Goal: Task Accomplishment & Management: Use online tool/utility

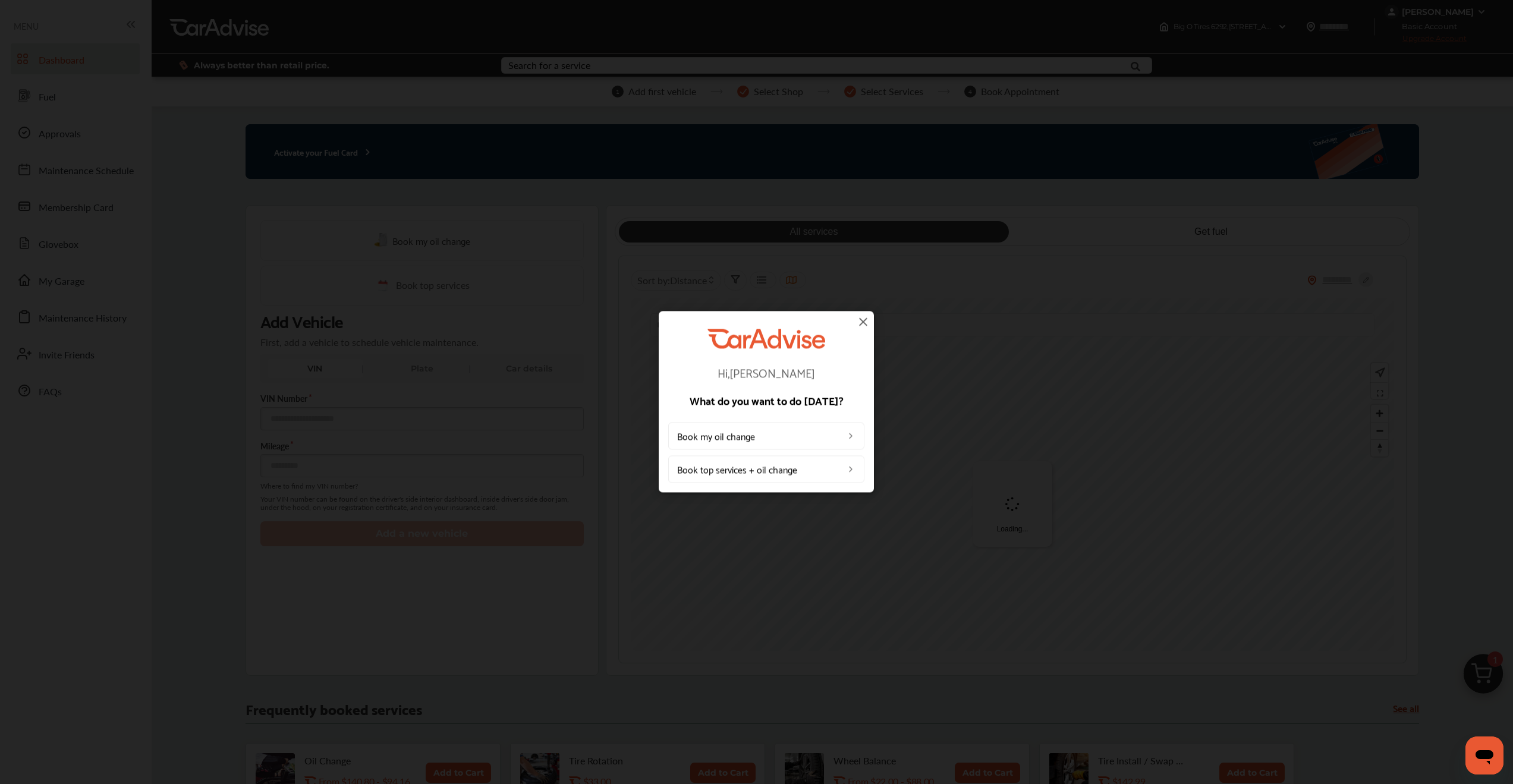
click at [864, 321] on img at bounding box center [863, 321] width 14 height 14
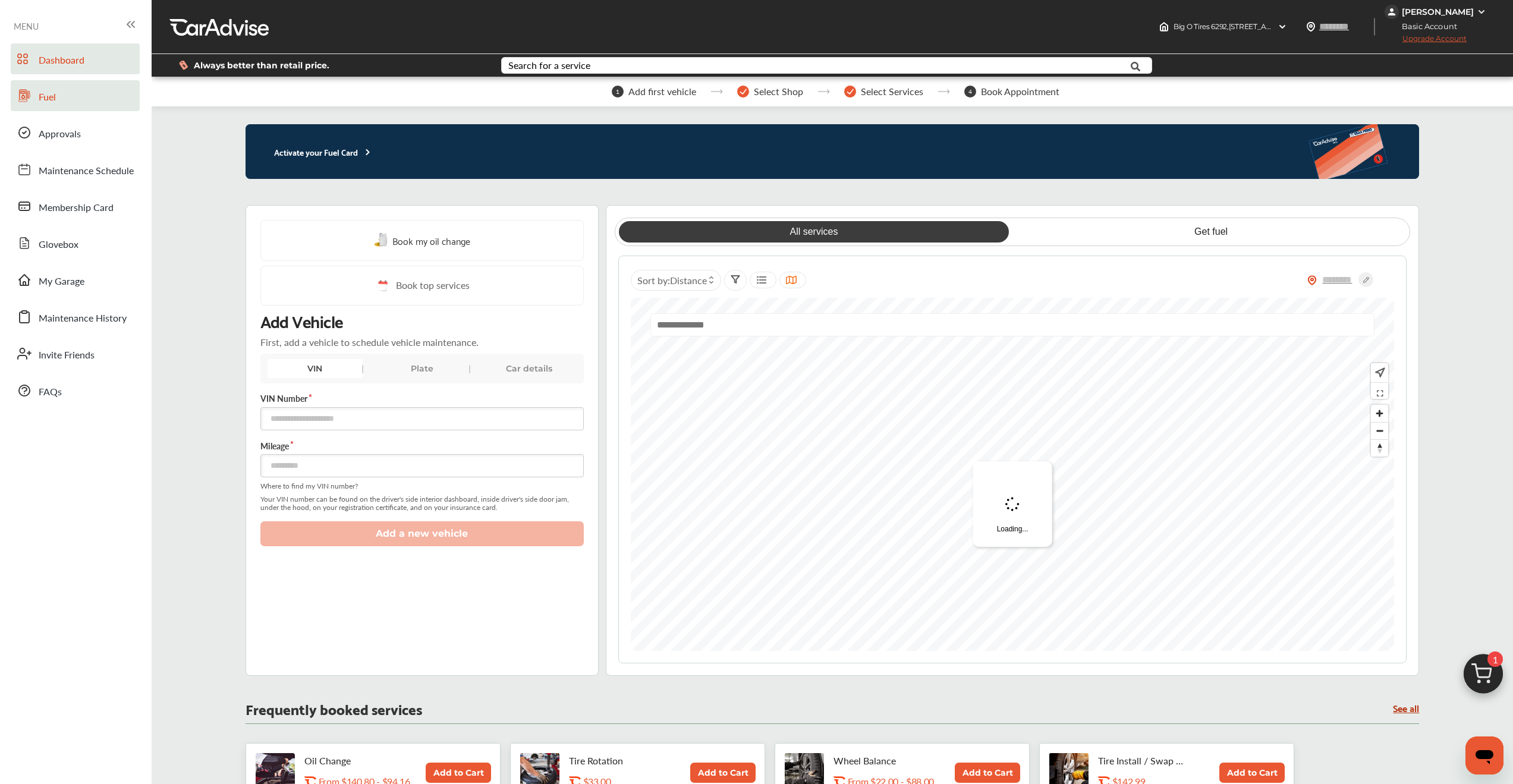
click at [44, 99] on span "Fuel" at bounding box center [47, 98] width 17 height 15
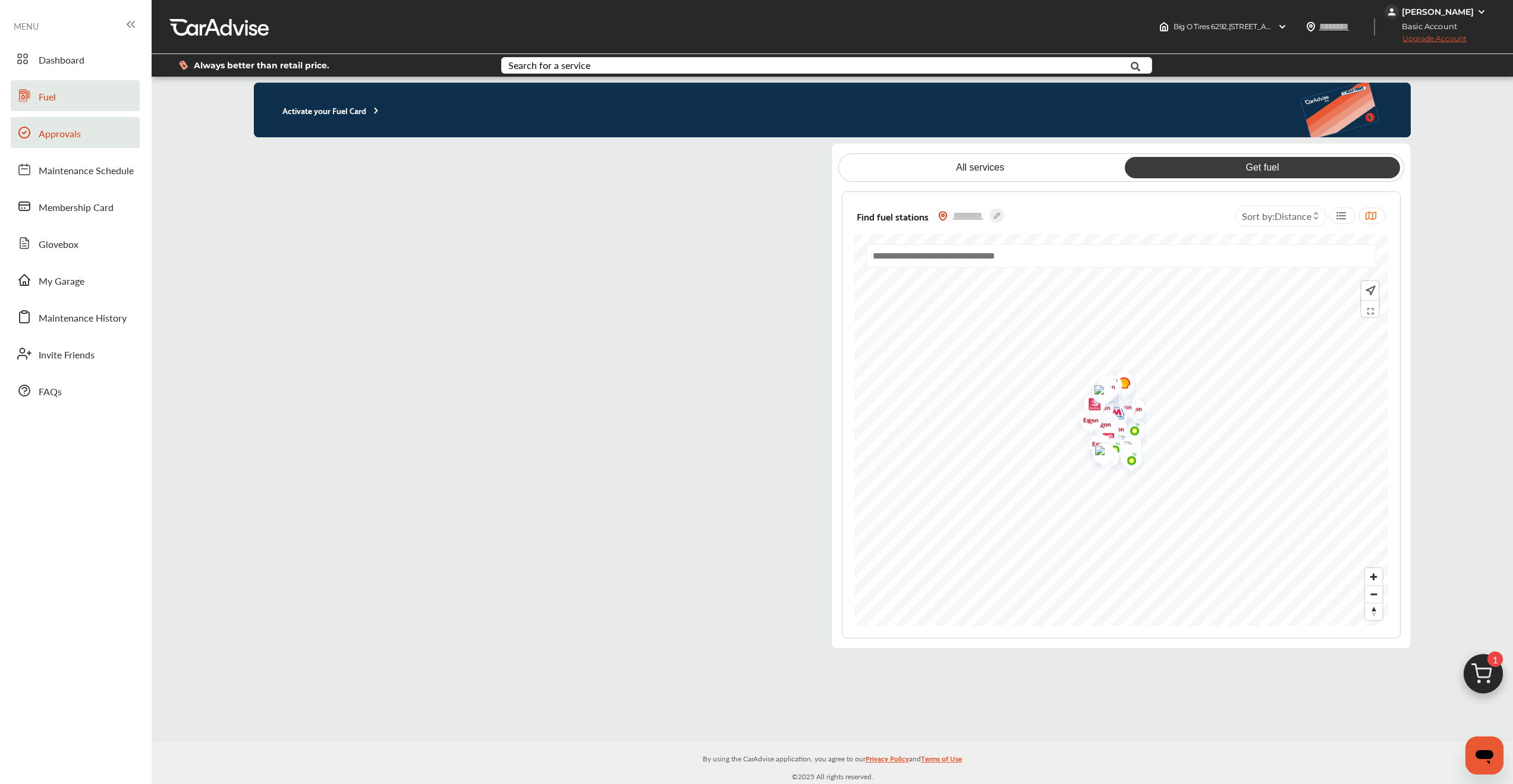
click at [49, 135] on span "Approvals" at bounding box center [60, 134] width 43 height 15
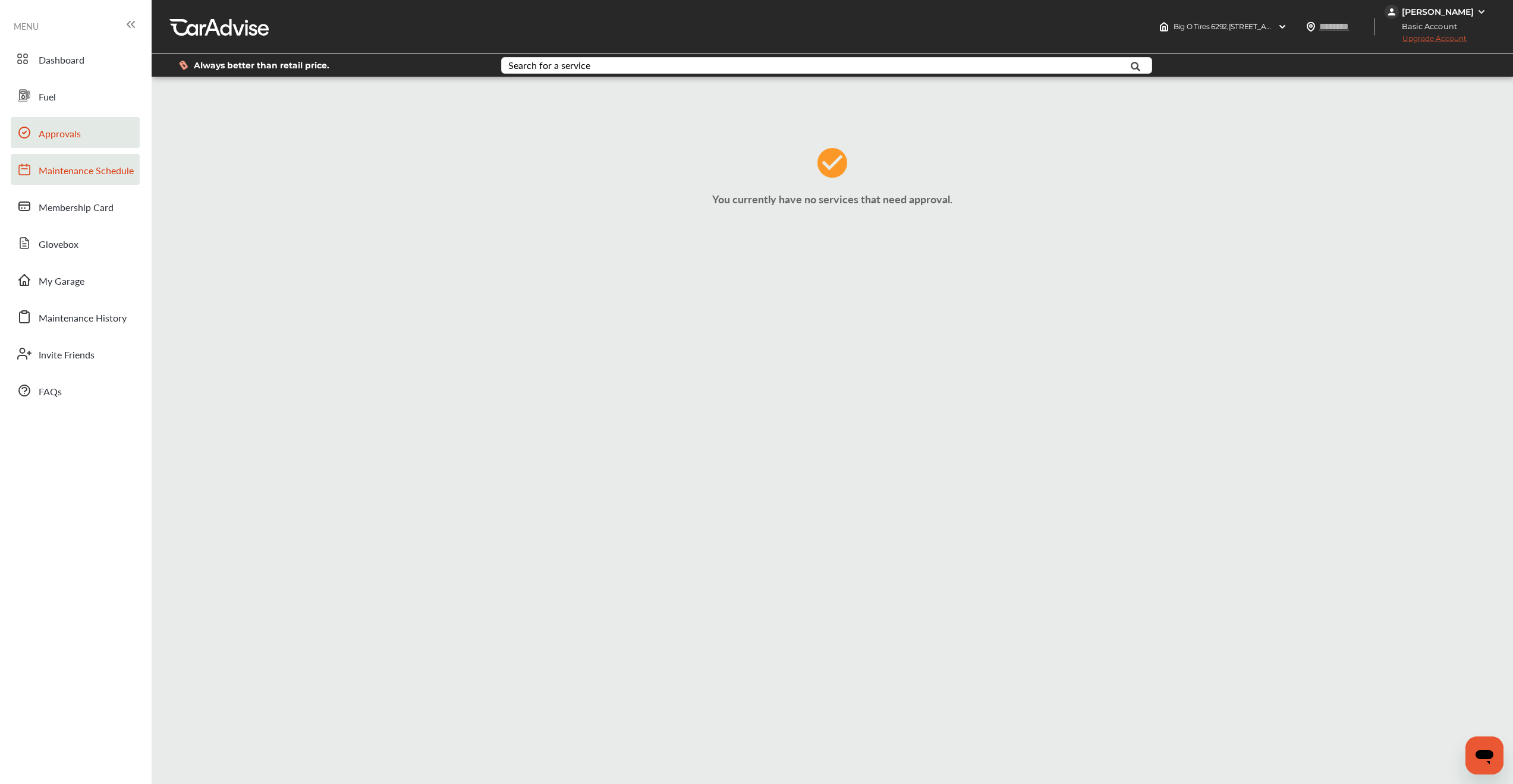
click at [71, 171] on span "Maintenance Schedule" at bounding box center [86, 171] width 95 height 15
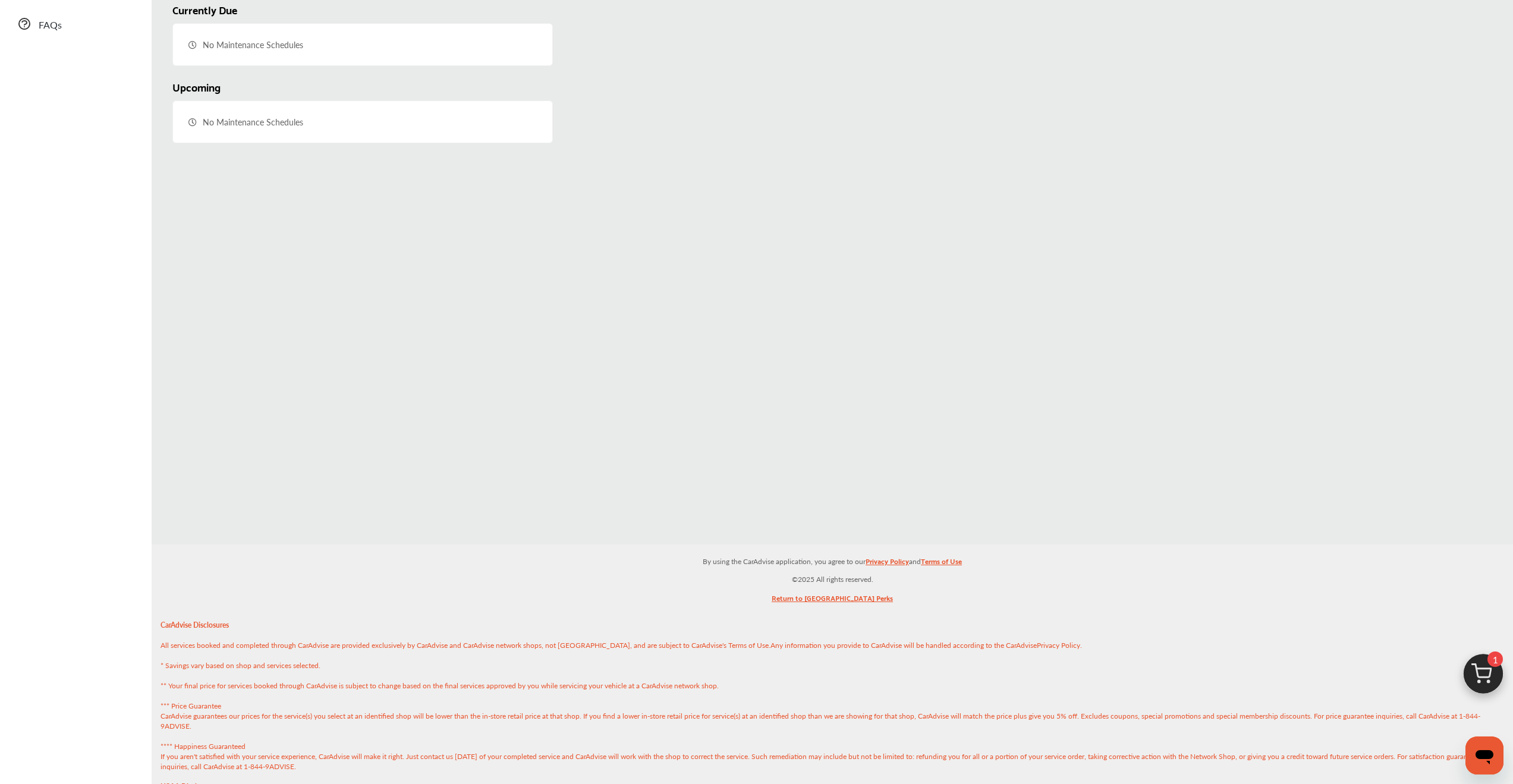
scroll to position [371, 0]
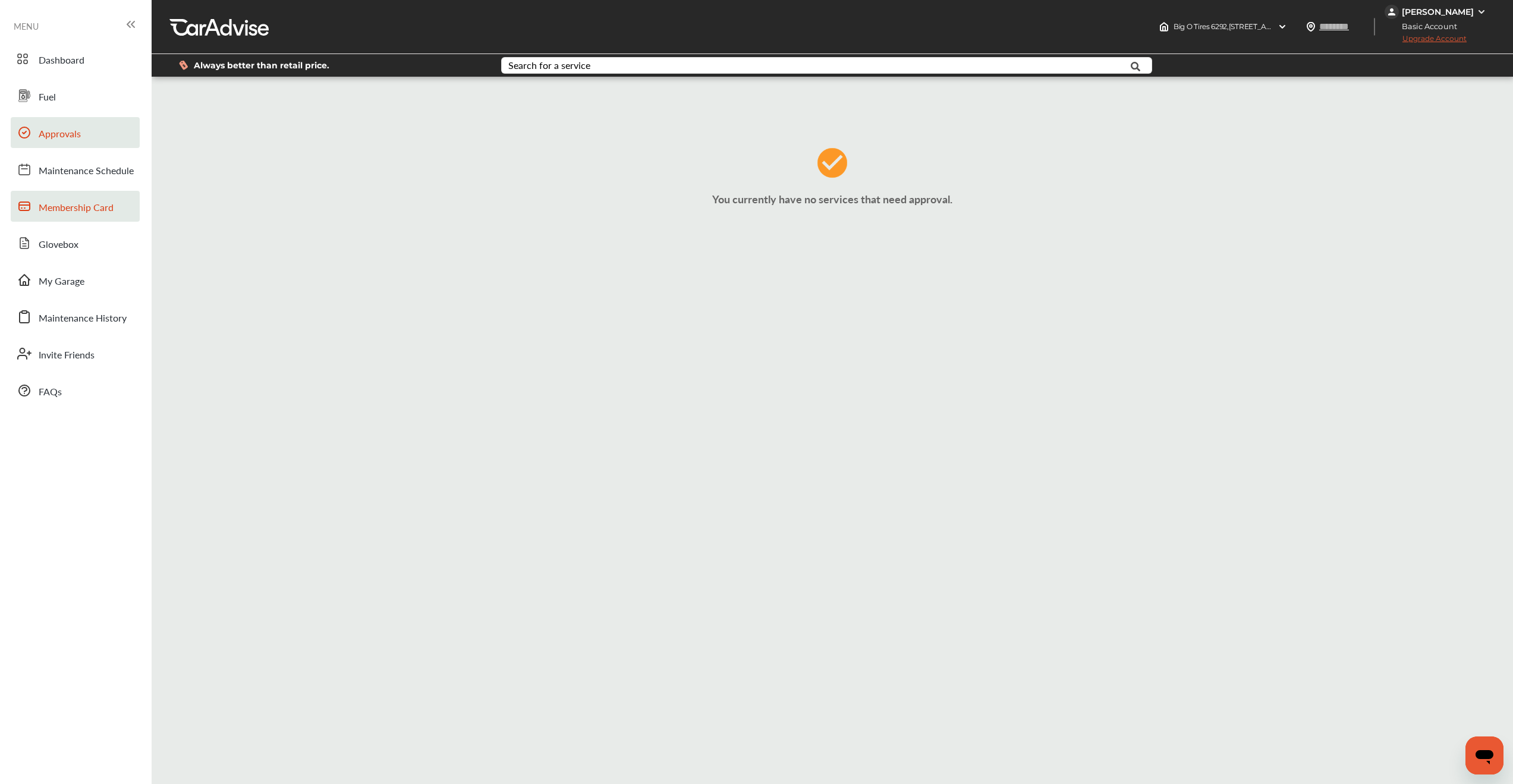
click at [56, 207] on span "Membership Card" at bounding box center [76, 208] width 75 height 15
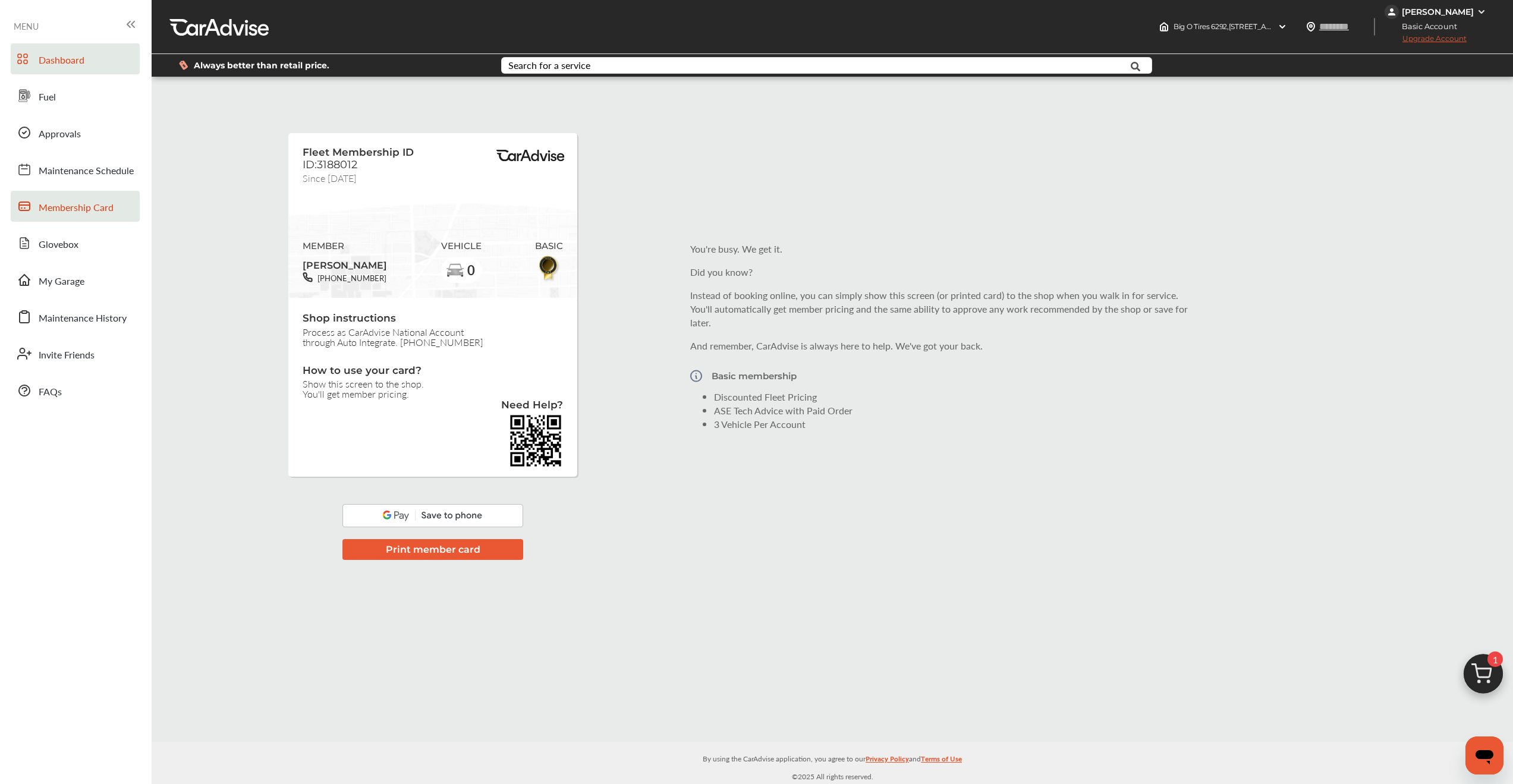
click at [49, 63] on span "Dashboard" at bounding box center [61, 60] width 46 height 15
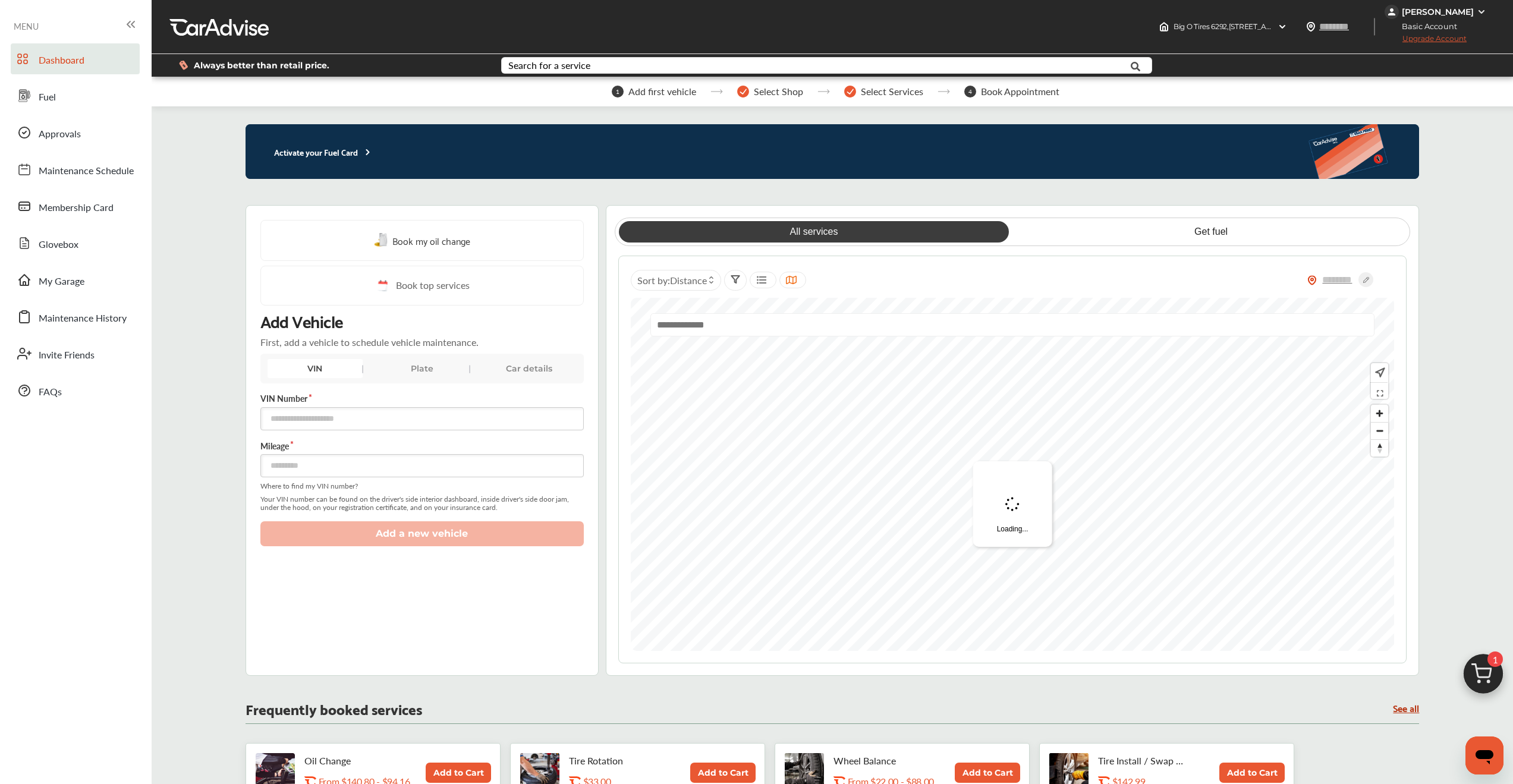
click at [341, 161] on div "Activate your Fuel Card" at bounding box center [833, 151] width 1175 height 54
click at [349, 151] on p "Activate your Fuel Card" at bounding box center [310, 152] width 128 height 14
click at [293, 150] on p "Activate your Fuel Card" at bounding box center [310, 152] width 128 height 14
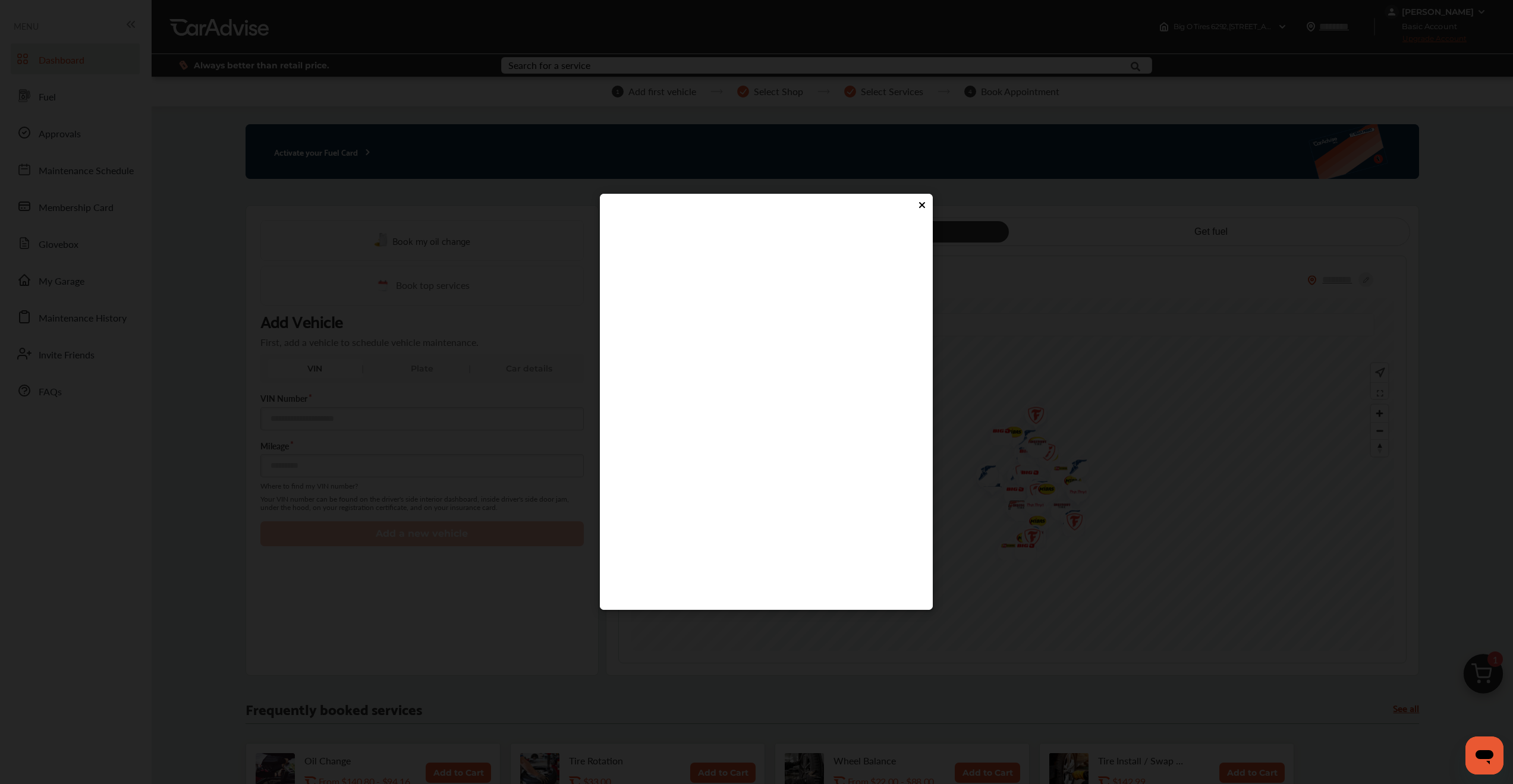
click at [799, 446] on flutter-view at bounding box center [766, 403] width 310 height 357
type input "****"
click at [744, 475] on flutter-view at bounding box center [766, 403] width 310 height 357
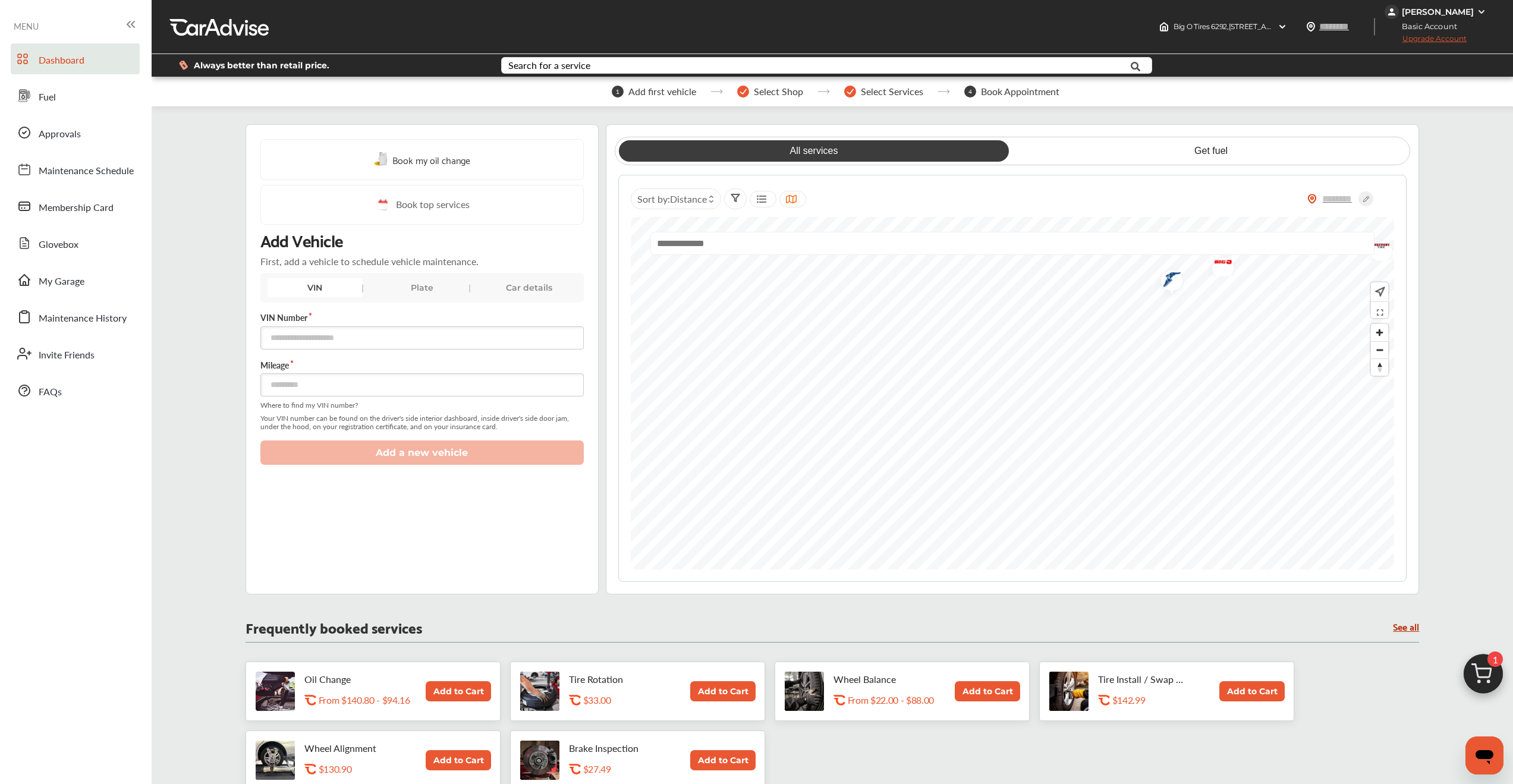
click at [996, 717] on div "Book my oil change Book top services Add Vehicle First, add a vehicle to schedu…" at bounding box center [833, 781] width 1175 height 1327
click at [1015, 748] on div "Book my oil change Book top services Add Vehicle First, add a vehicle to schedu…" at bounding box center [833, 781] width 1175 height 1327
click at [814, 265] on div at bounding box center [1013, 393] width 764 height 353
click at [852, 264] on div at bounding box center [1013, 393] width 764 height 353
click at [796, 477] on img "Map marker" at bounding box center [793, 474] width 31 height 25
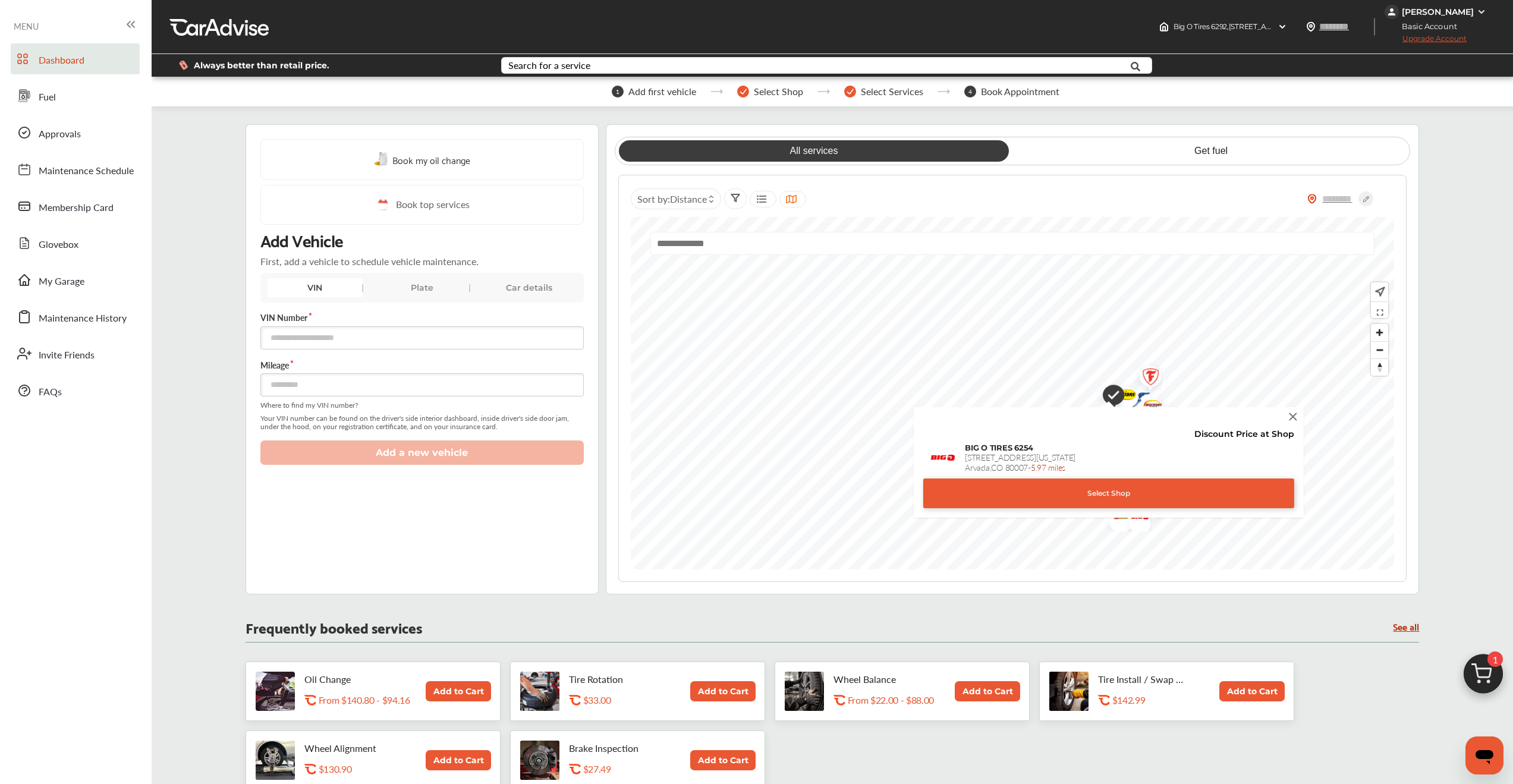
click at [1294, 416] on img at bounding box center [1293, 416] width 13 height 13
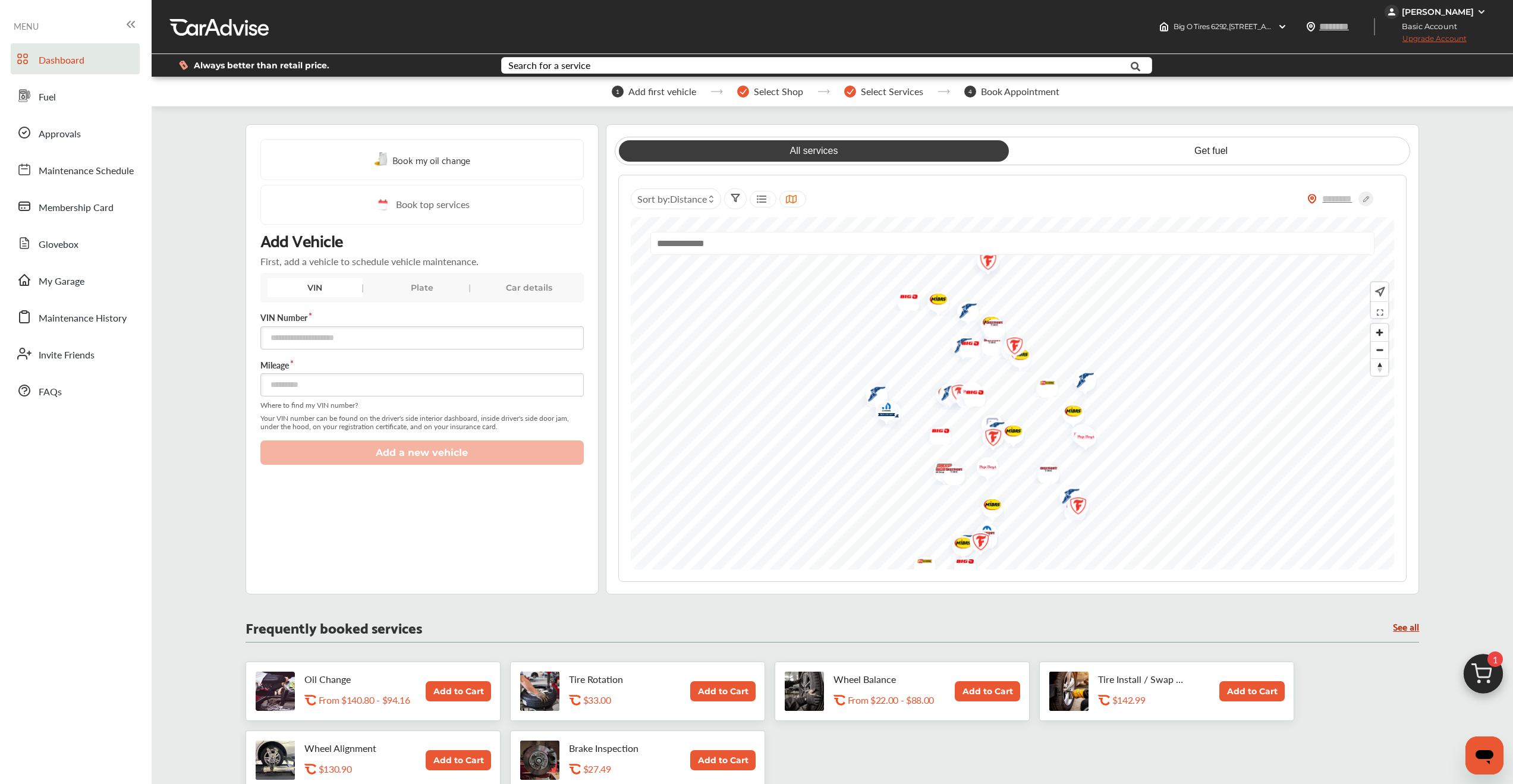
click at [1022, 223] on div at bounding box center [1013, 393] width 764 height 353
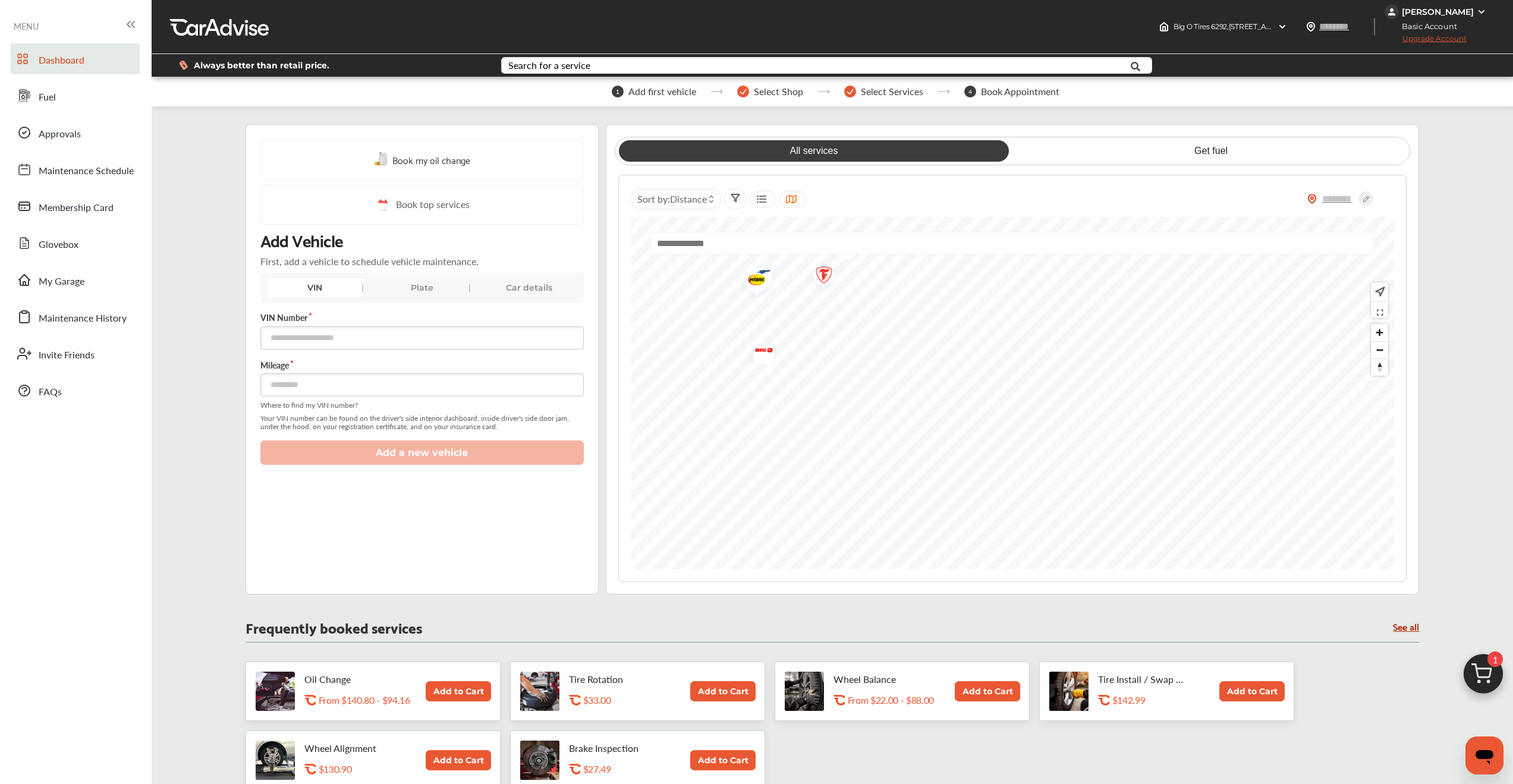
click at [981, 97] on div "1 Add first vehicle Select Shop Select Services 4 Book Appointment Book my oil …" at bounding box center [832, 766] width 1350 height 1356
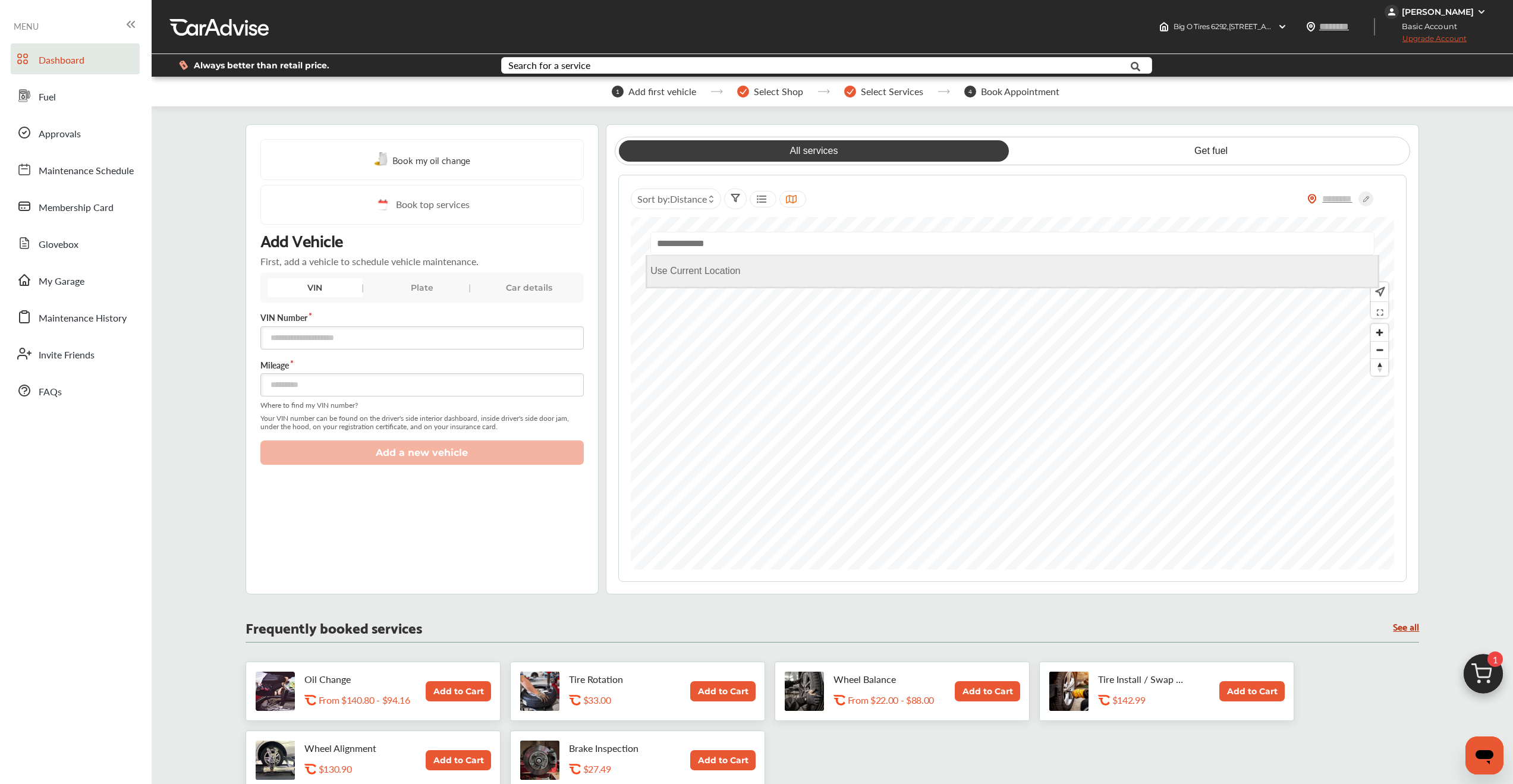
click at [970, 496] on div "Use Current Location" at bounding box center [1013, 393] width 764 height 353
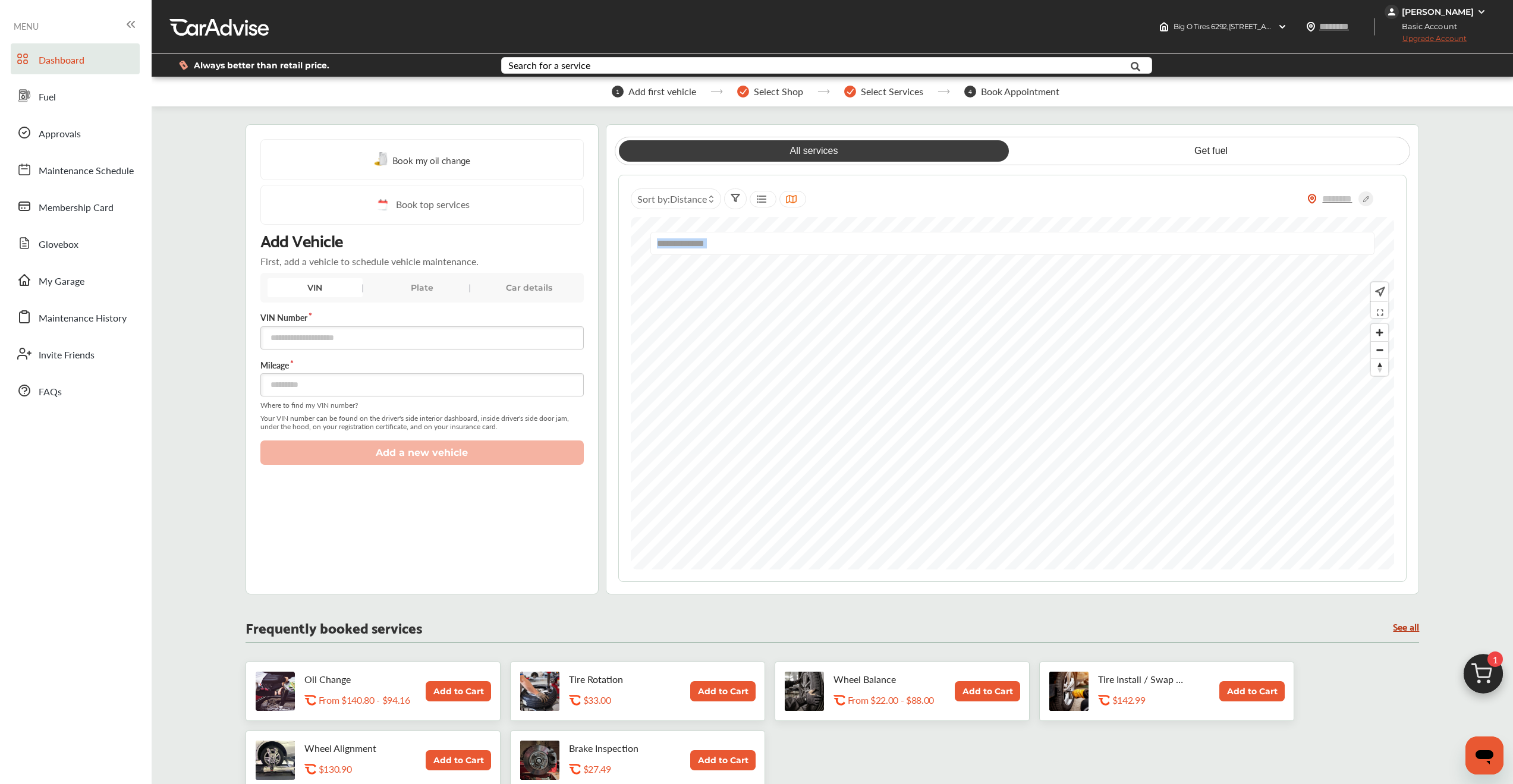
click at [992, 489] on div "Use Current Location" at bounding box center [1013, 393] width 764 height 353
click at [754, 444] on img "Map marker" at bounding box center [750, 446] width 31 height 34
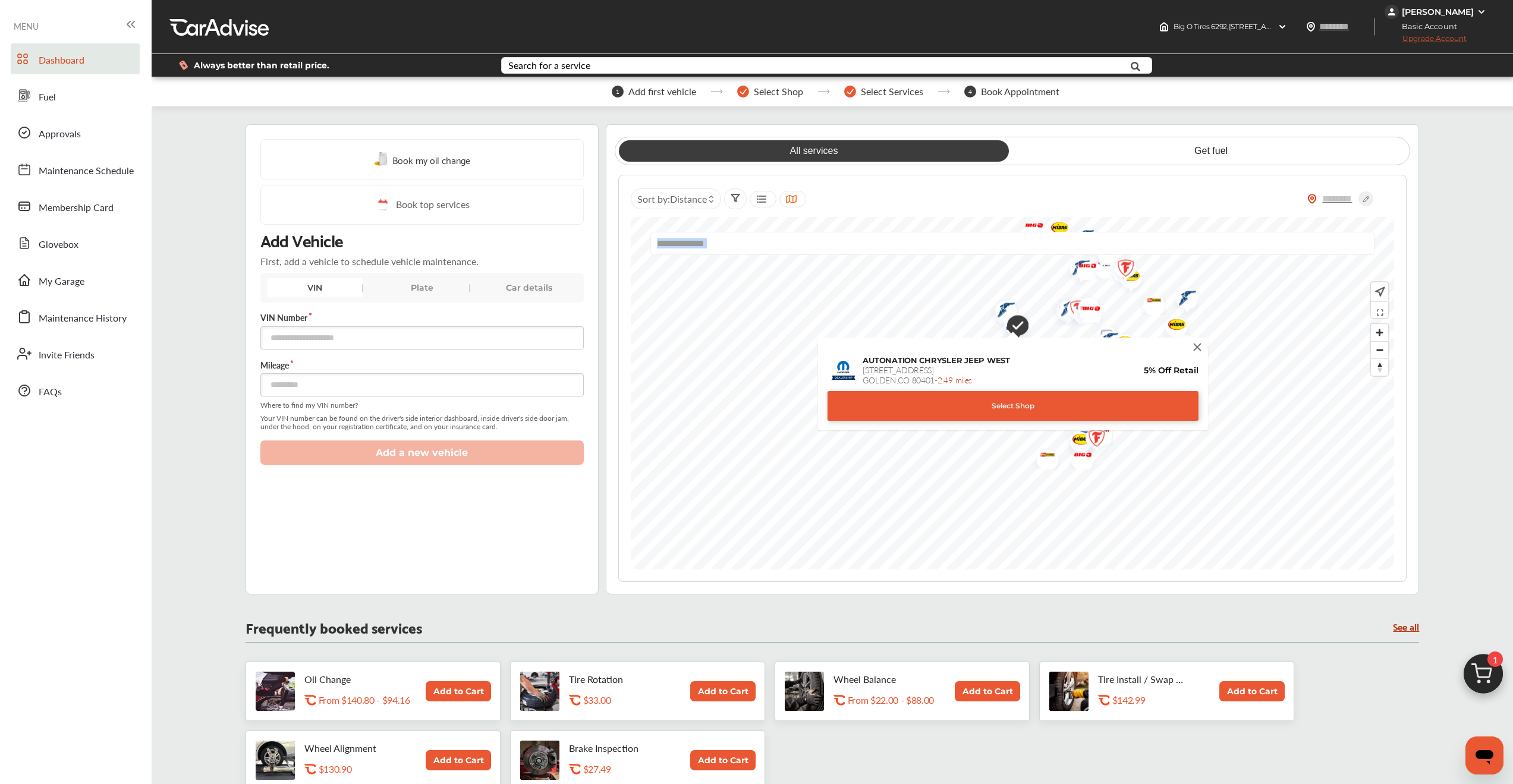
click at [1199, 347] on img at bounding box center [1197, 347] width 13 height 13
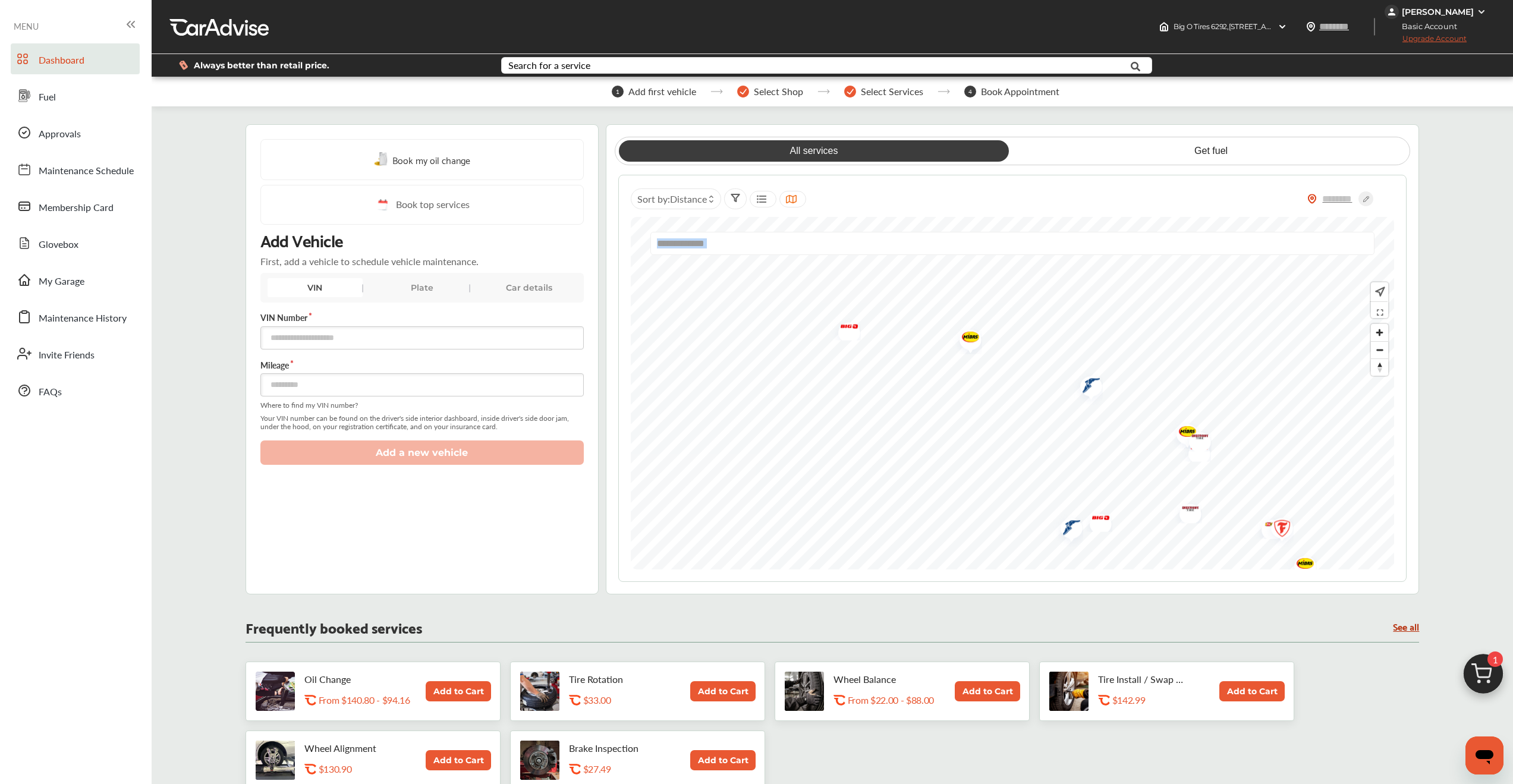
click at [847, 329] on img "Map marker" at bounding box center [845, 327] width 31 height 25
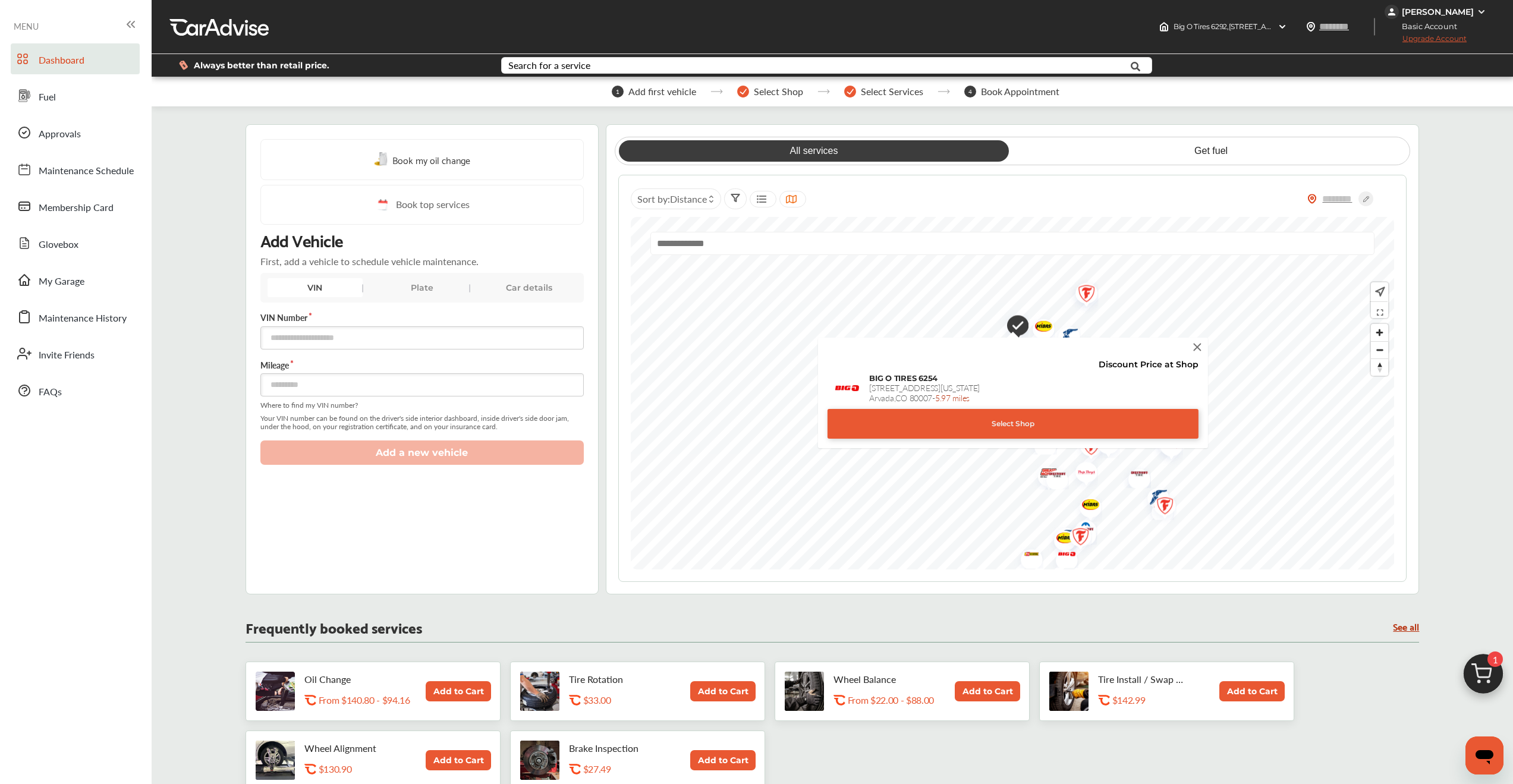
click at [1040, 422] on div "Select Shop" at bounding box center [1013, 423] width 371 height 30
